Goal: Navigation & Orientation: Understand site structure

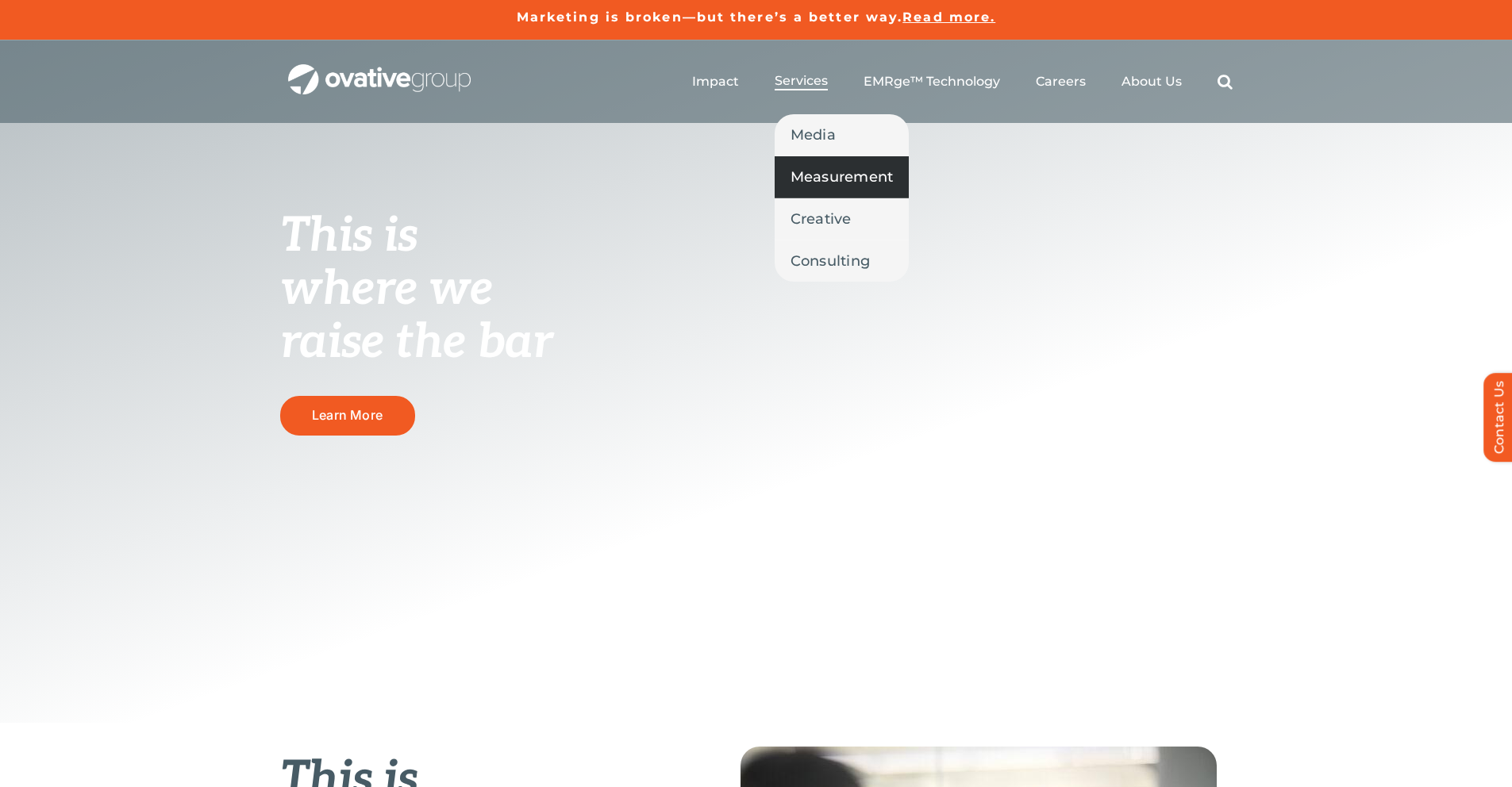
click at [827, 176] on span "Measurement" at bounding box center [842, 176] width 103 height 22
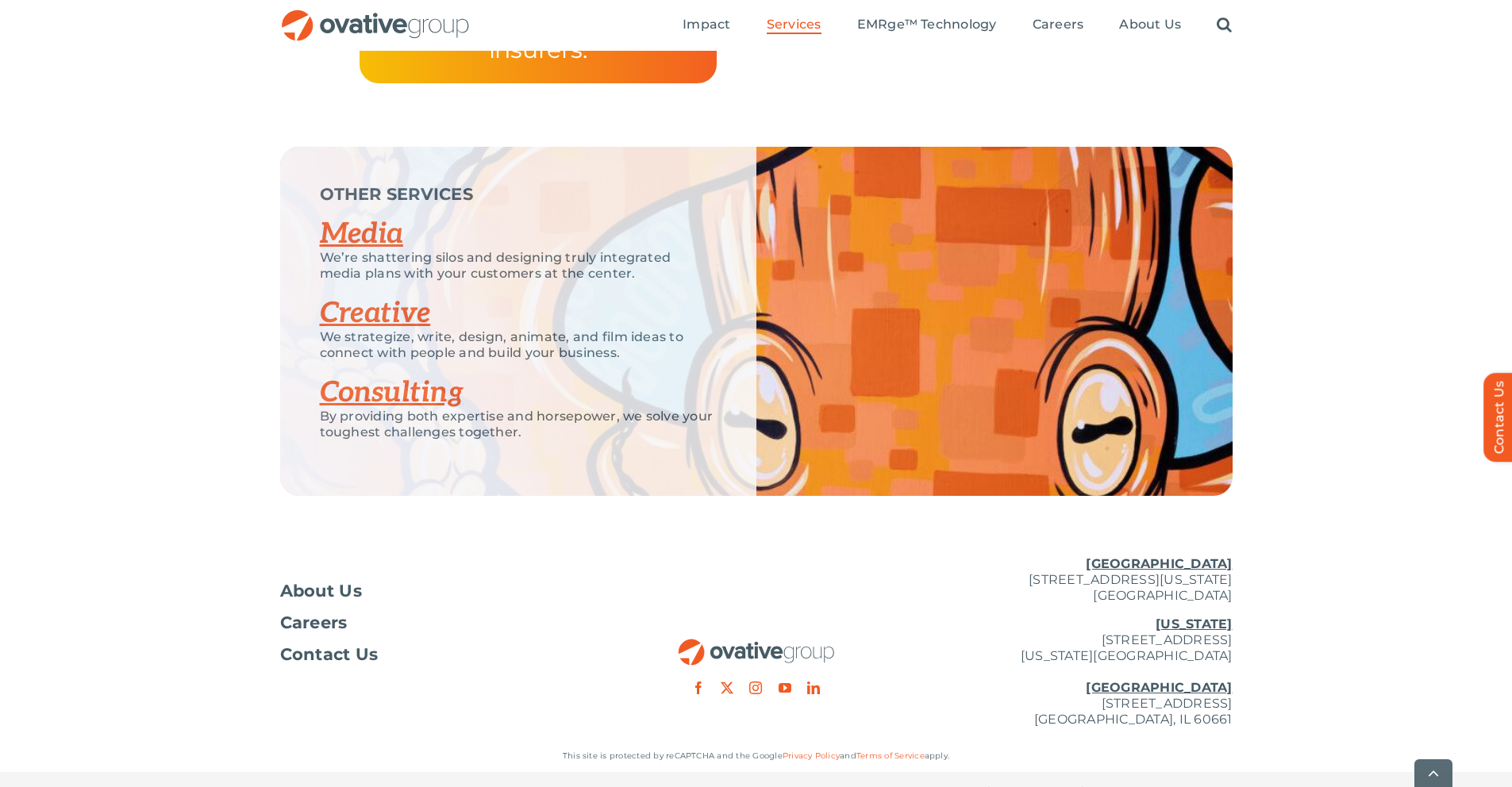
scroll to position [3025, 0]
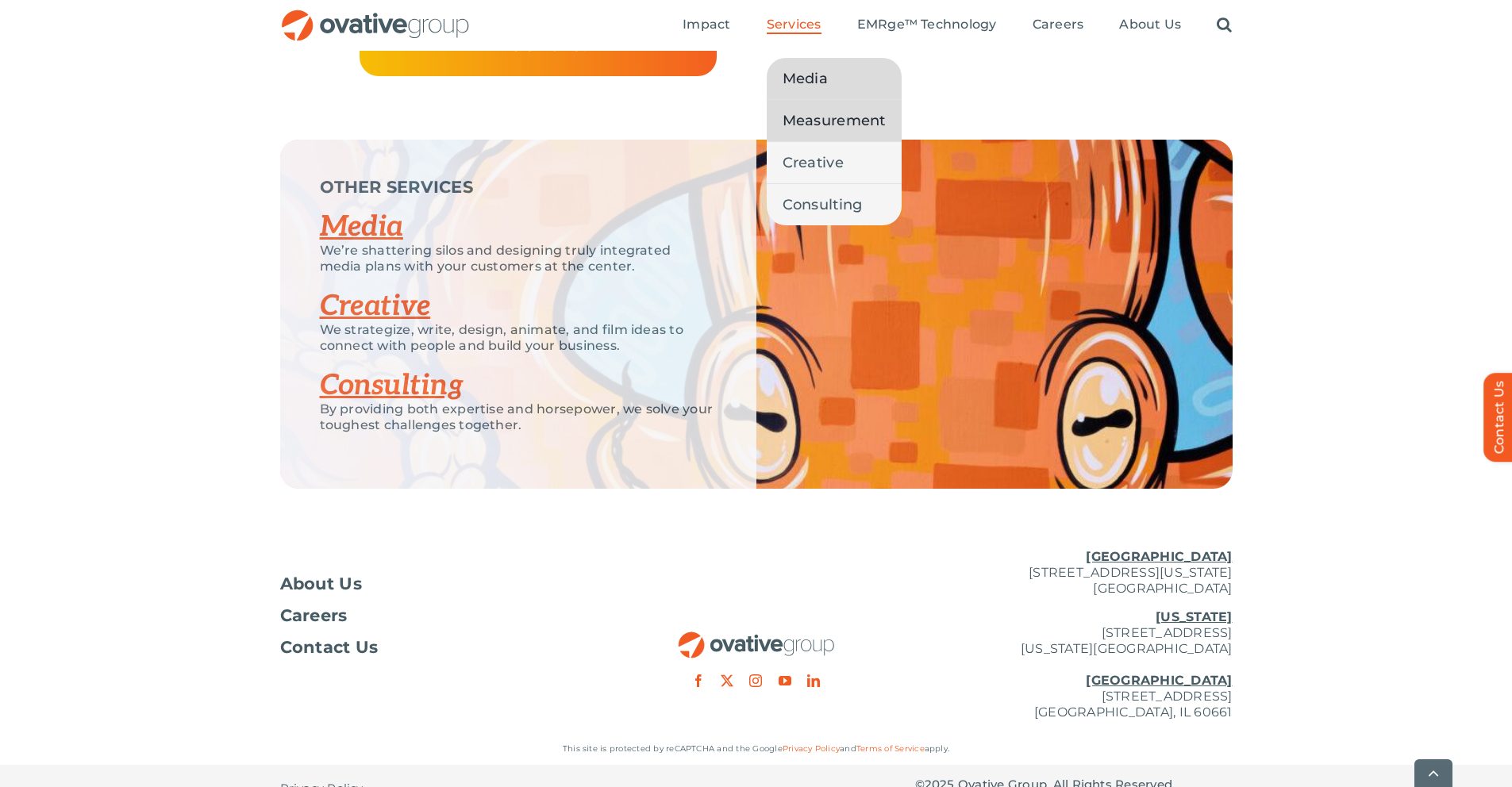
click at [816, 74] on span "Media" at bounding box center [804, 78] width 45 height 22
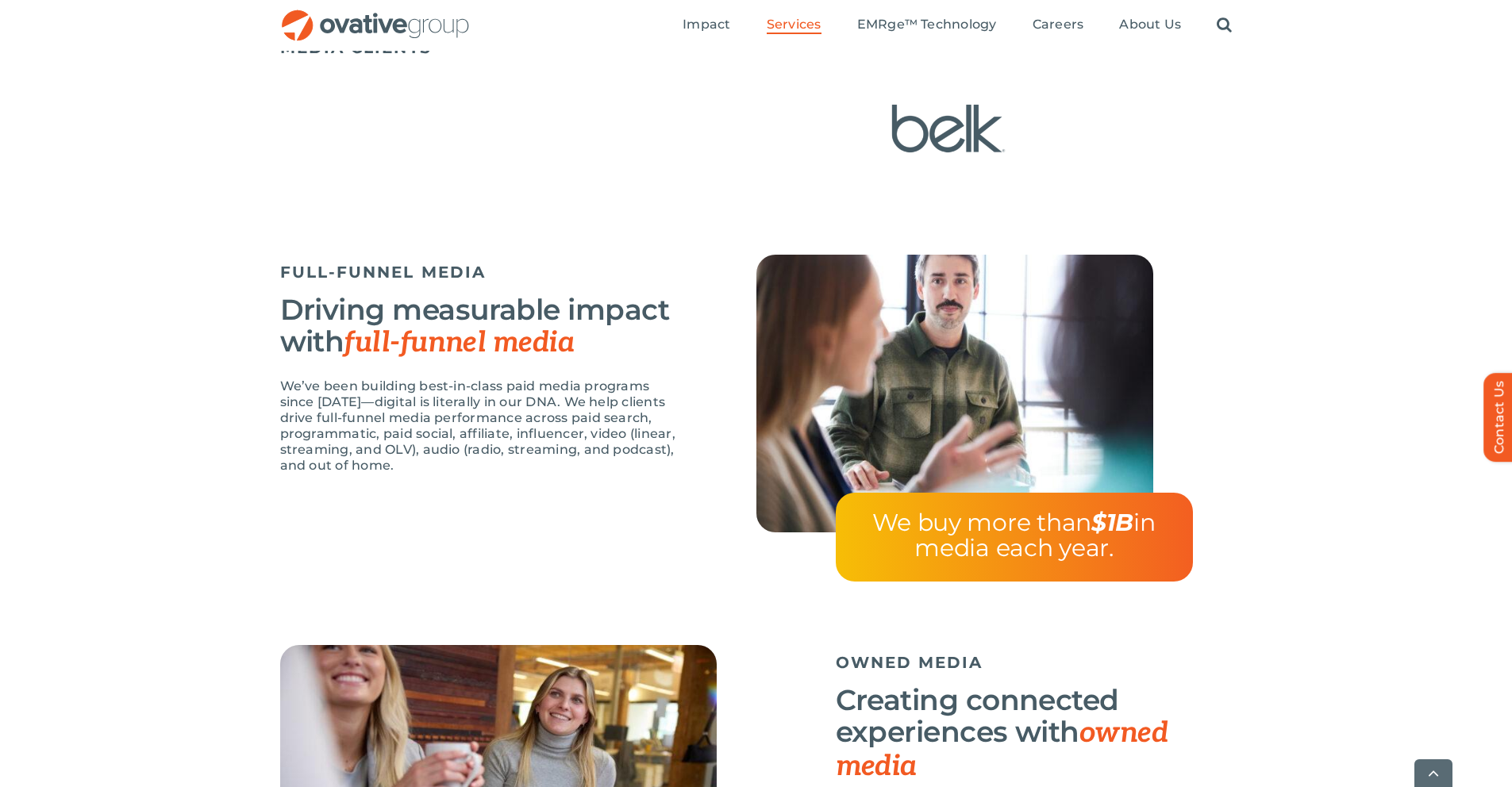
scroll to position [1371, 0]
